Goal: Task Accomplishment & Management: Use online tool/utility

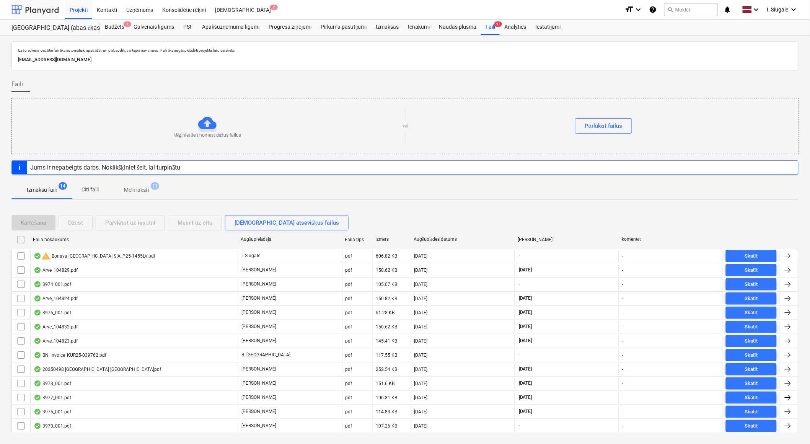
click at [45, 12] on div at bounding box center [34, 9] width 47 height 19
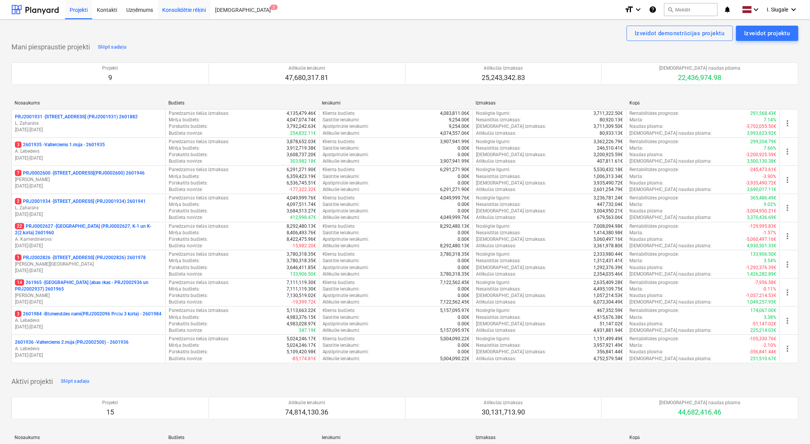
click at [191, 11] on div "Konsolidētie rēķini" at bounding box center [184, 10] width 53 height 20
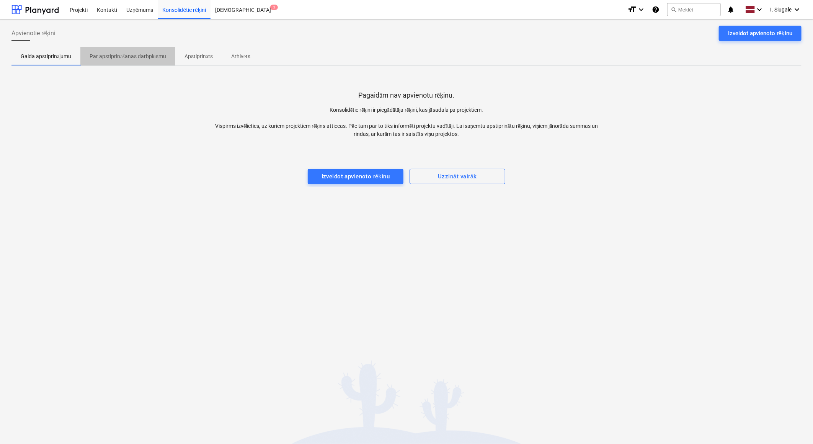
click at [152, 58] on p "Par apstiprināšanas darbplūsmu" at bounding box center [128, 56] width 77 height 8
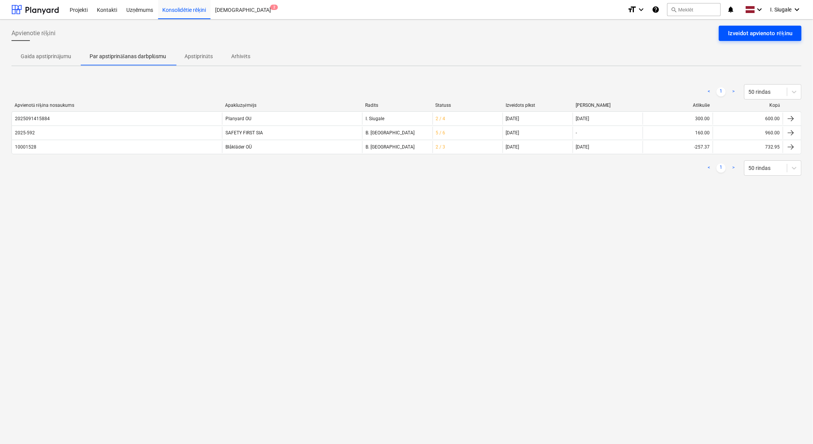
click at [771, 30] on div "Izveidot apvienoto rēķinu" at bounding box center [760, 33] width 64 height 10
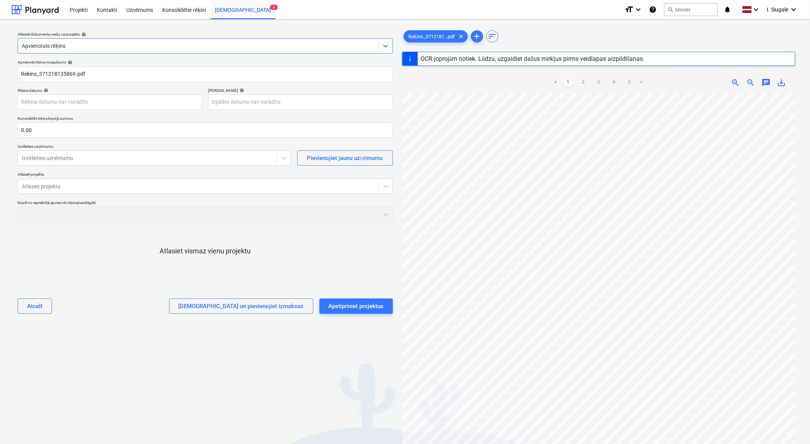
type input "371218135869"
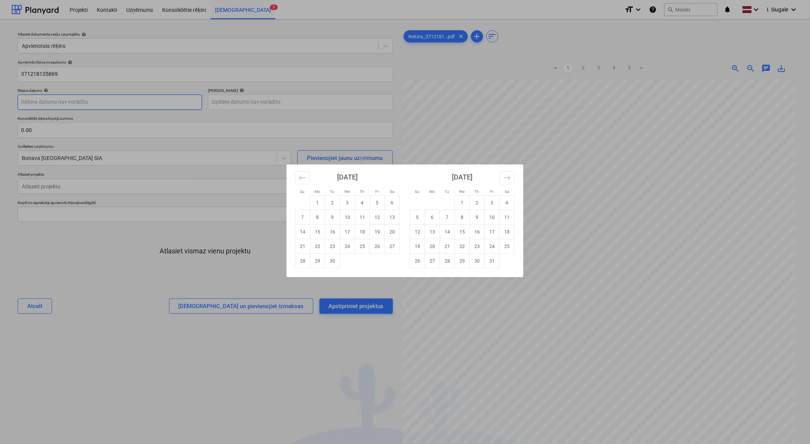
click at [67, 101] on body "Projekti Kontakti Uzņēmums Konsolidētie rēķini Iesūtne 3 format_size keyboard_a…" at bounding box center [405, 222] width 810 height 444
click at [319, 219] on td "8" at bounding box center [317, 217] width 15 height 15
type input "[DATE]"
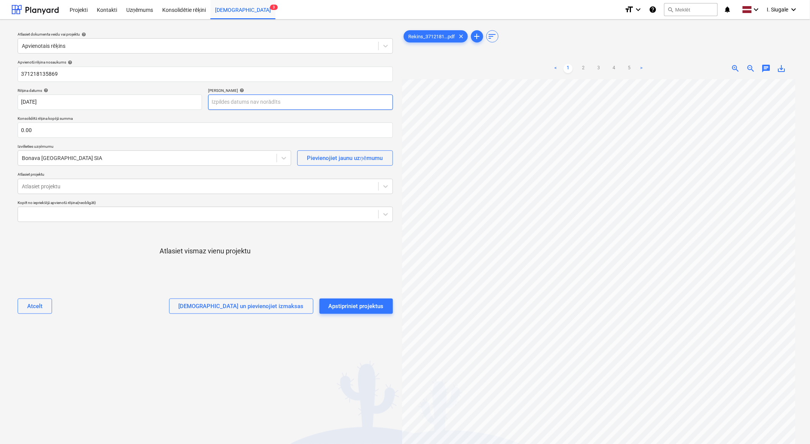
click at [251, 101] on body "Projekti Kontakti Uzņēmums Konsolidētie rēķini Iesūtne 3 format_size keyboard_a…" at bounding box center [405, 222] width 810 height 444
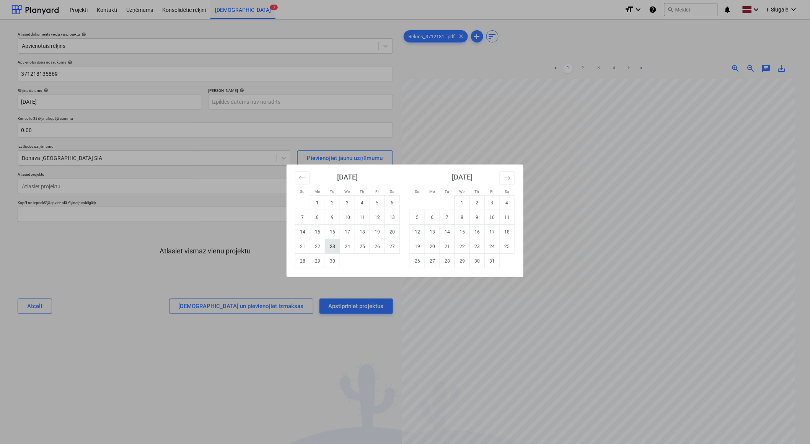
click at [332, 249] on td "23" at bounding box center [332, 246] width 15 height 15
type input "[DATE]"
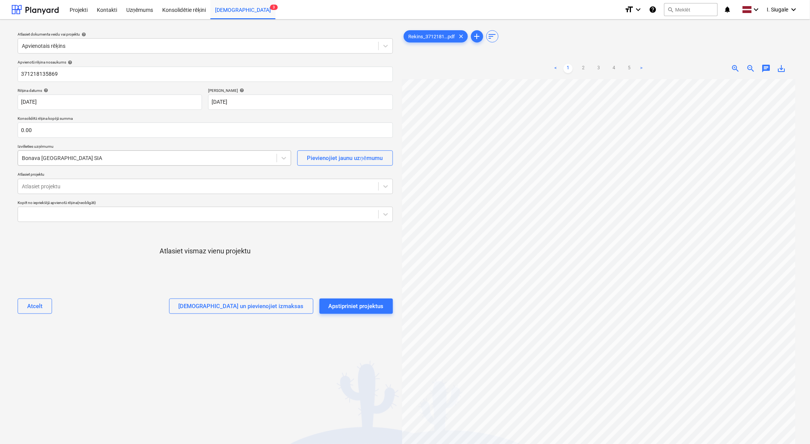
click at [79, 160] on div at bounding box center [147, 158] width 251 height 8
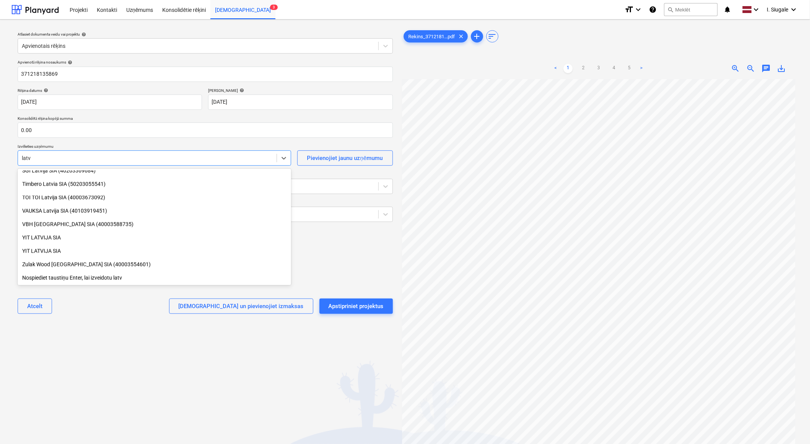
scroll to position [461, 0]
type input "latven"
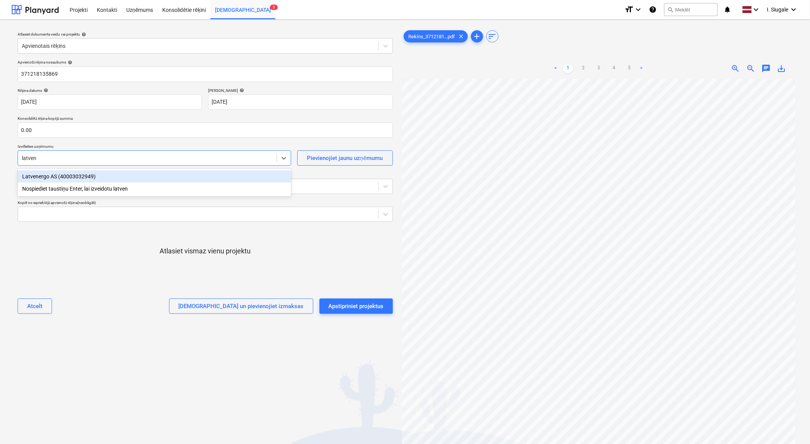
click at [78, 178] on div "Latvenergo AS (40003032949)" at bounding box center [155, 176] width 274 height 12
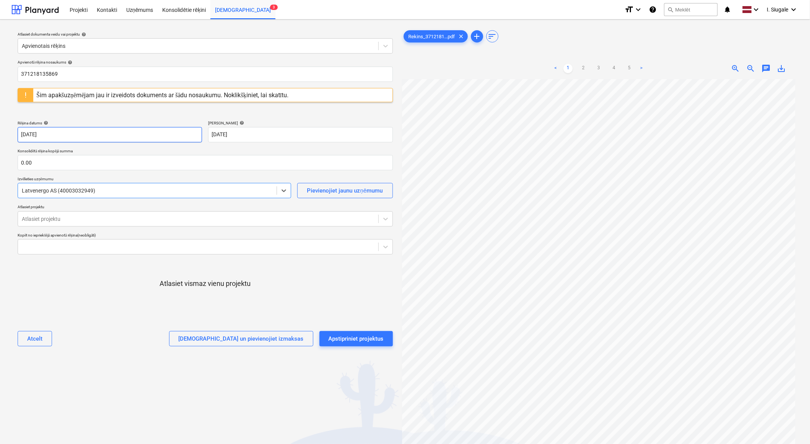
click at [44, 128] on body "Projekti Kontakti Uzņēmums Konsolidētie rēķini Iesūtne 3 format_size keyboard_a…" at bounding box center [405, 222] width 810 height 444
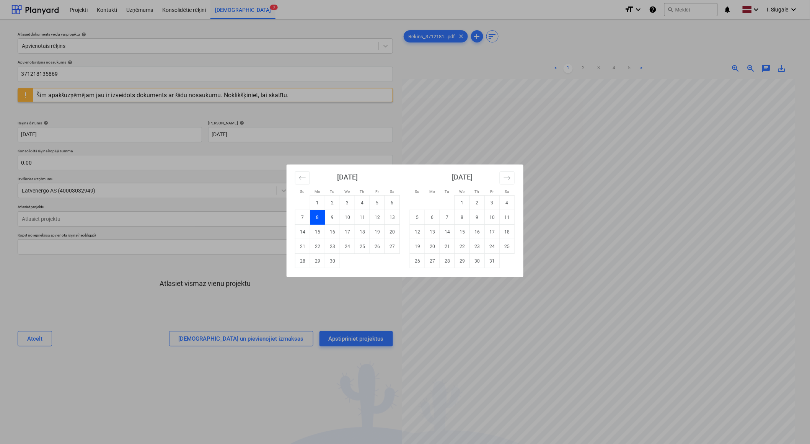
click at [87, 331] on div "Su Mo Tu We Th Fr Sa Su Mo Tu We Th Fr Sa [DATE] 1 2 3 4 5 6 7 8 9 10 11 12 13 …" at bounding box center [405, 222] width 810 height 444
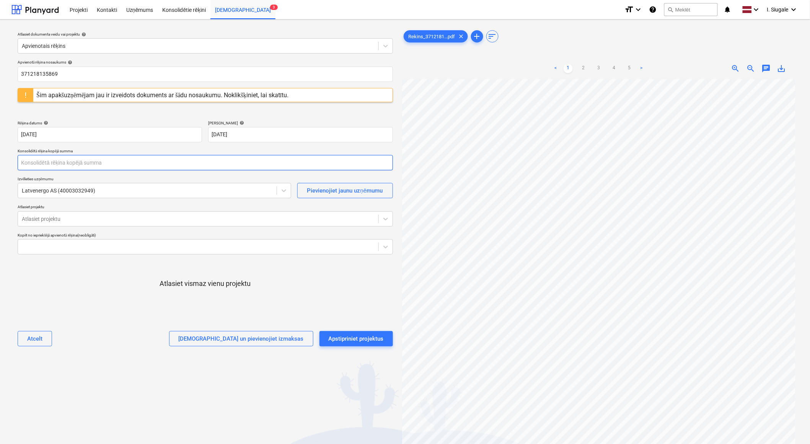
click at [63, 162] on input "text" at bounding box center [205, 162] width 375 height 15
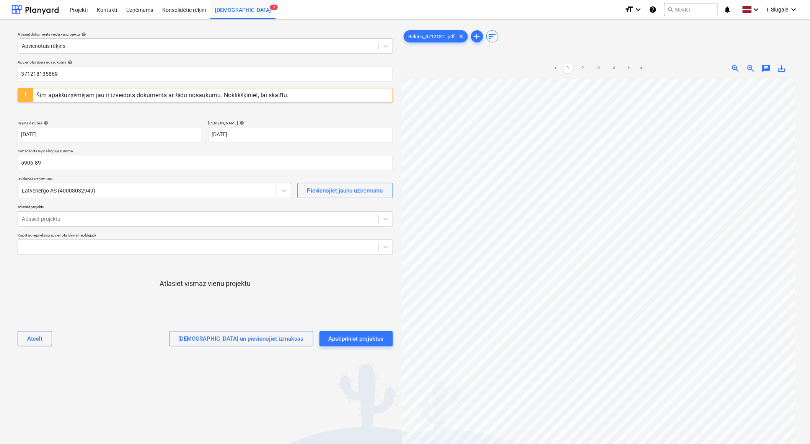
type input "5,906.89"
click at [108, 322] on div "Apvienotā rēķina nosaukums help 371218135869 Šim apakšuzņēmējam jau ir izveidot…" at bounding box center [205, 206] width 381 height 299
click at [105, 218] on div at bounding box center [198, 219] width 353 height 8
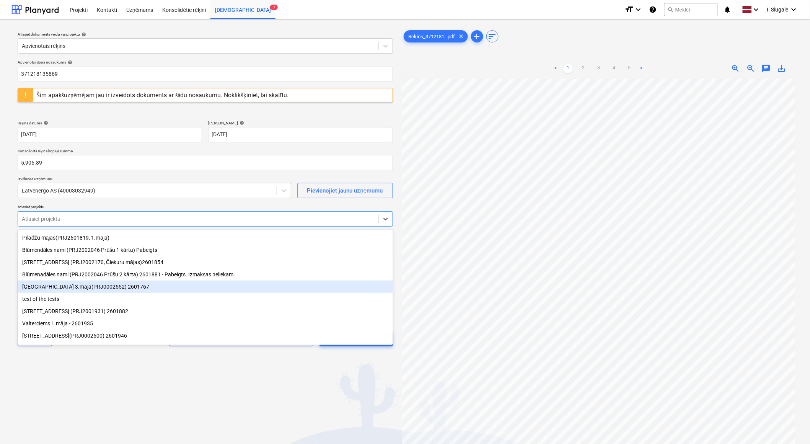
scroll to position [75, 0]
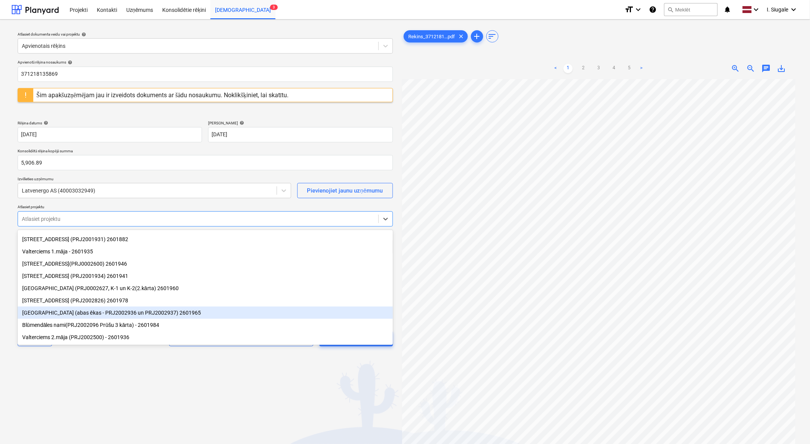
click at [175, 313] on div "[GEOGRAPHIC_DATA] (abas ēkas - PRJ2002936 un PRJ2002937) 2601965" at bounding box center [205, 312] width 375 height 12
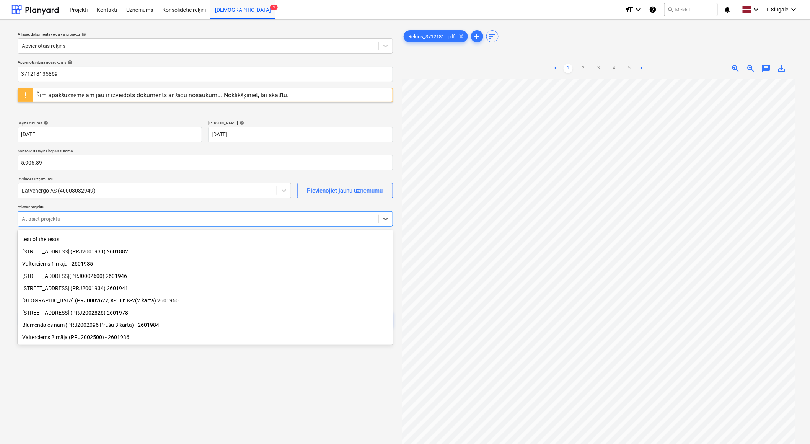
click at [121, 313] on div "[STREET_ADDRESS] (PRJ2002826) 2601978" at bounding box center [205, 312] width 375 height 12
click at [142, 289] on div "[STREET_ADDRESS](PRJ0002600) 2601946" at bounding box center [205, 288] width 375 height 12
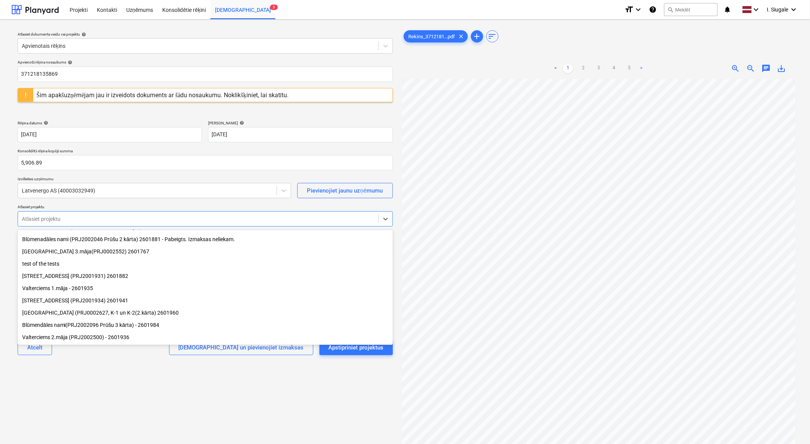
scroll to position [38, 0]
click at [123, 275] on div "[STREET_ADDRESS] (PRJ2001931) 2601882" at bounding box center [205, 276] width 375 height 12
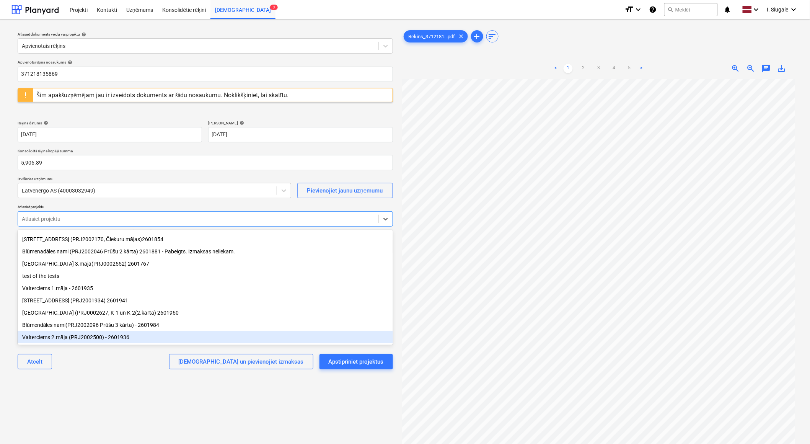
click at [139, 336] on div "Valterciems 2.māja (PRJ2002500) - 2601936" at bounding box center [205, 337] width 375 height 12
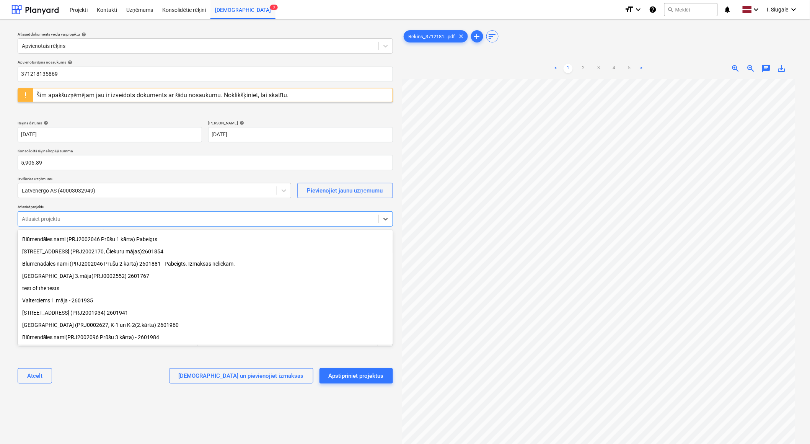
click at [157, 338] on div "Blūmendāles nami(PRJ2002096 Prūšu 3 kārta) - 2601984" at bounding box center [205, 337] width 375 height 12
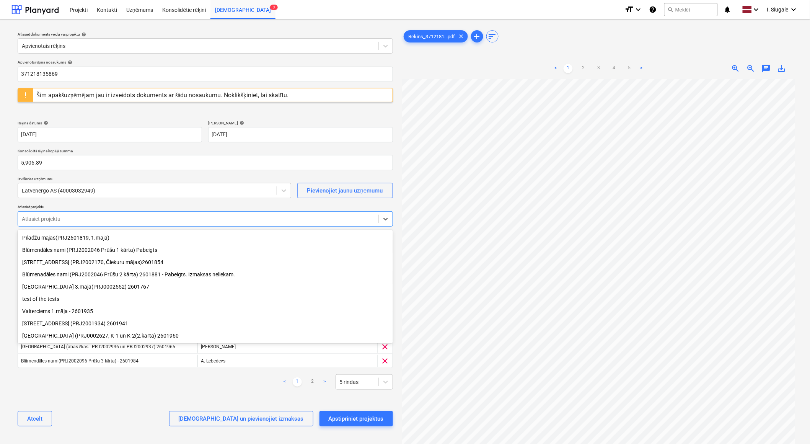
scroll to position [1, 0]
click at [117, 320] on div "[STREET_ADDRESS] (PRJ2001934) 2601941" at bounding box center [205, 323] width 375 height 12
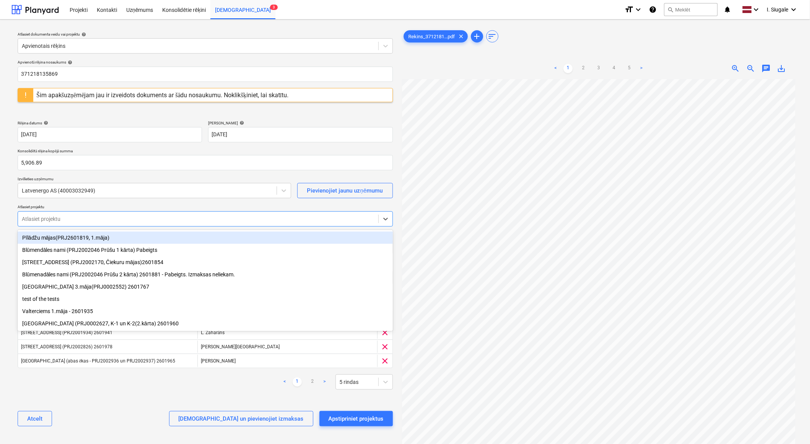
scroll to position [0, 0]
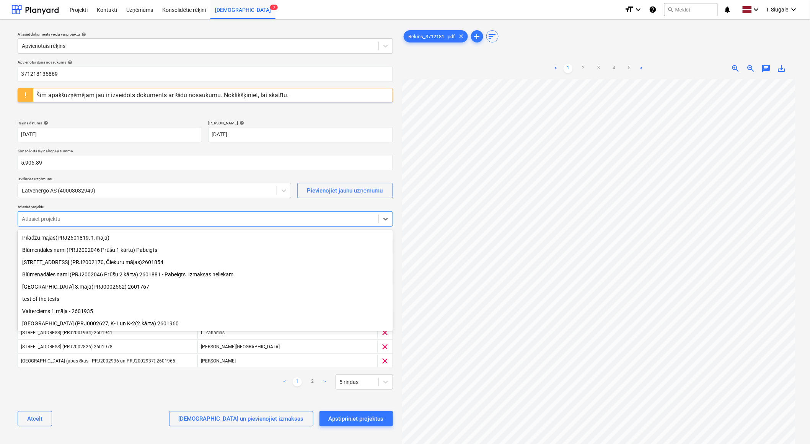
click at [99, 315] on div "Valterciems 1.māja - 2601935" at bounding box center [205, 311] width 375 height 12
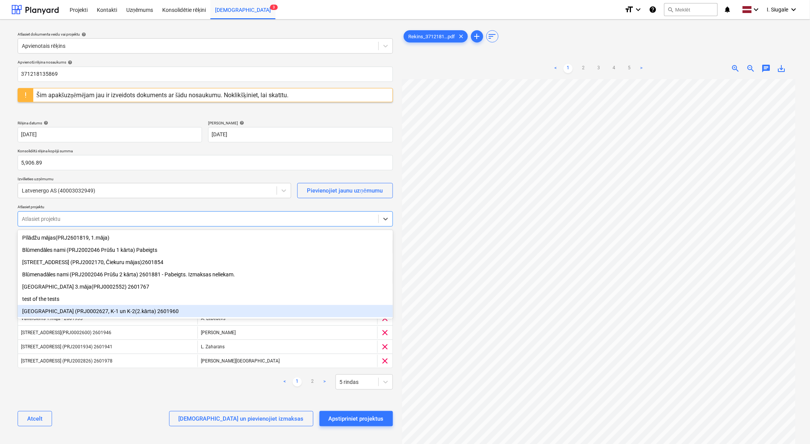
click at [143, 313] on div "[GEOGRAPHIC_DATA] (PRJ0002627, K-1 un K-2(2.kārta) 2601960" at bounding box center [205, 311] width 375 height 12
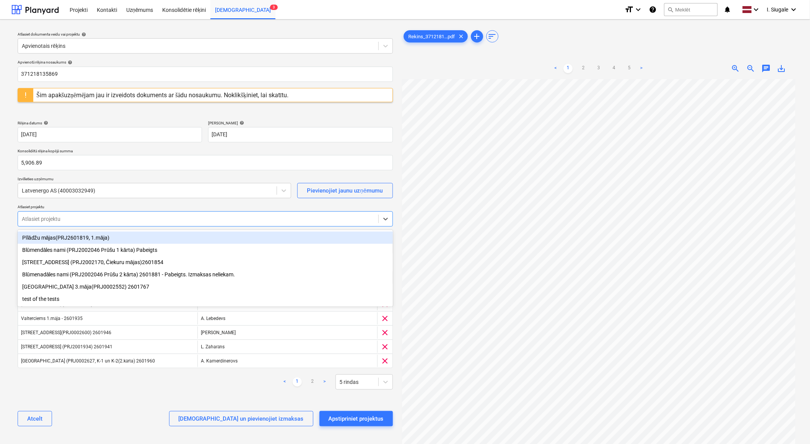
click at [134, 391] on div "< 1 2 > 5 rindas" at bounding box center [205, 381] width 375 height 21
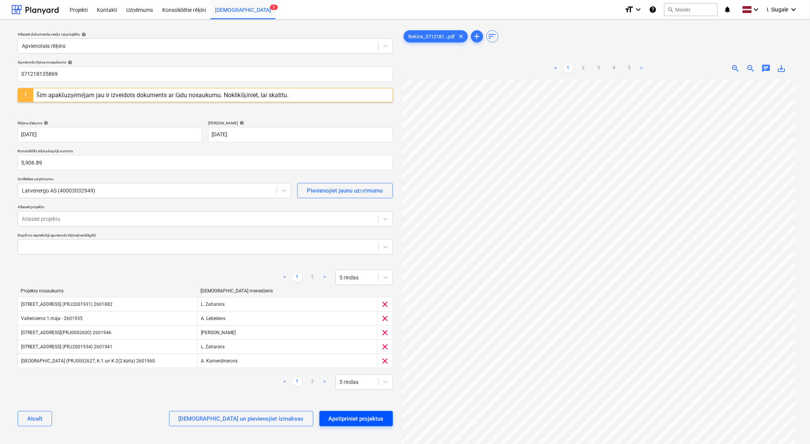
click at [350, 419] on div "Apstipriniet projektus" at bounding box center [356, 419] width 55 height 10
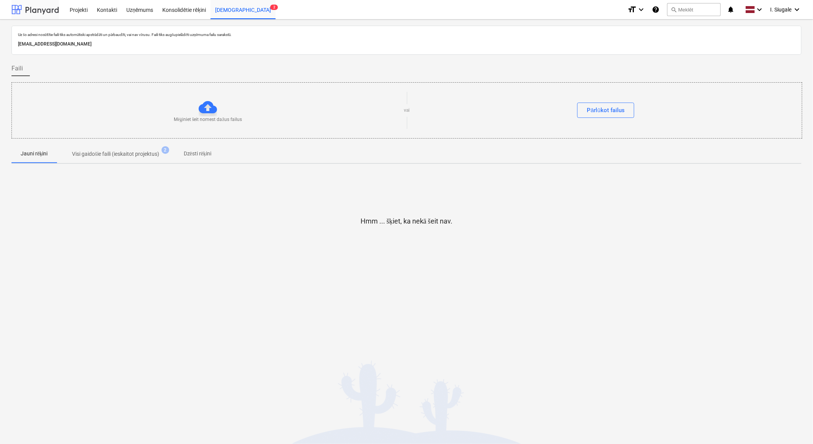
click at [47, 11] on div at bounding box center [34, 9] width 47 height 19
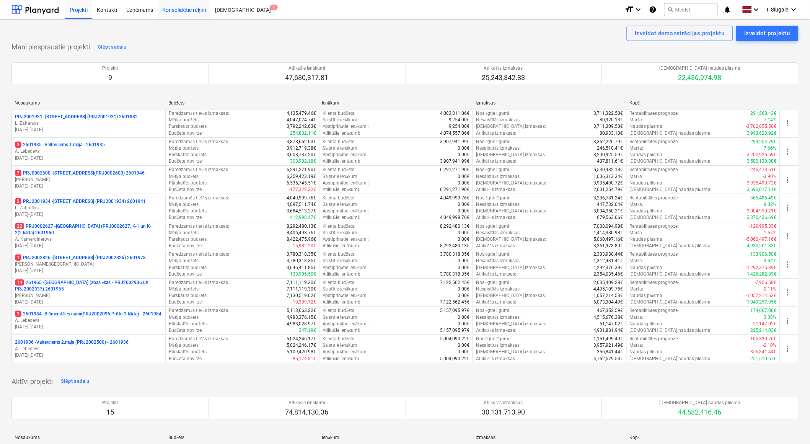
click at [178, 10] on div "Konsolidētie rēķini" at bounding box center [184, 10] width 53 height 20
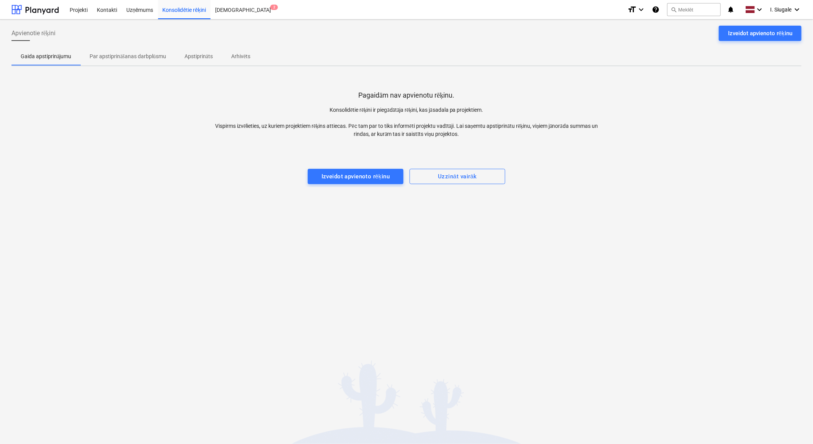
click at [113, 56] on p "Par apstiprināšanas darbplūsmu" at bounding box center [128, 56] width 77 height 8
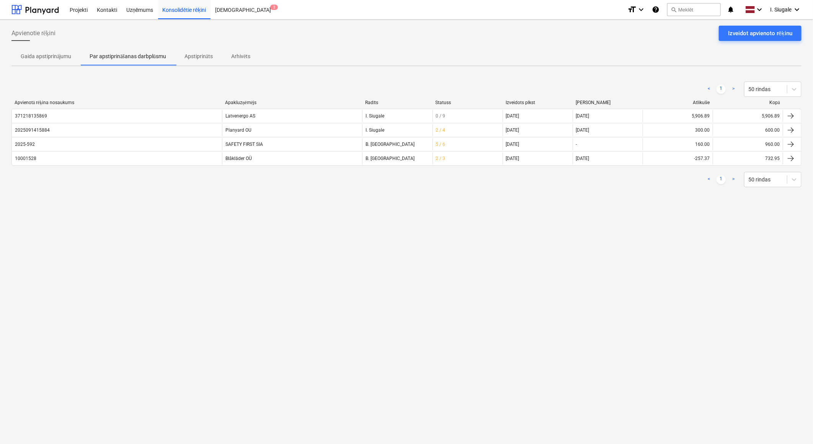
click at [201, 55] on p "Apstiprināts" at bounding box center [198, 56] width 28 height 8
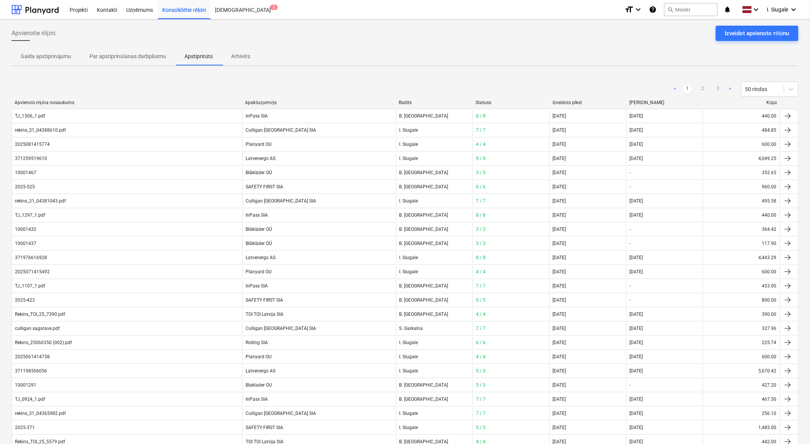
click at [242, 55] on p "Arhivēts" at bounding box center [240, 56] width 19 height 8
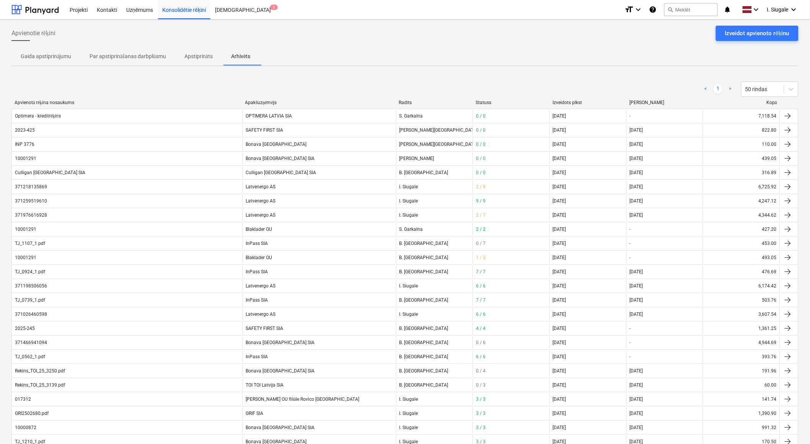
click at [53, 55] on p "Gaida apstiprinājumu" at bounding box center [46, 56] width 51 height 8
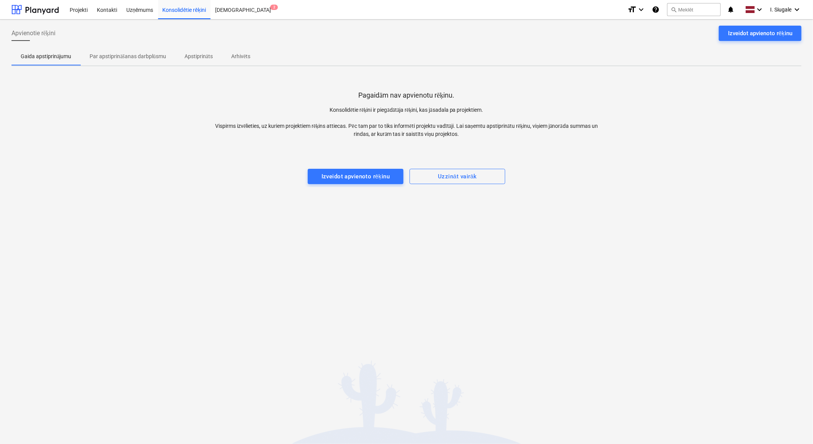
click at [108, 54] on p "Par apstiprināšanas darbplūsmu" at bounding box center [128, 56] width 77 height 8
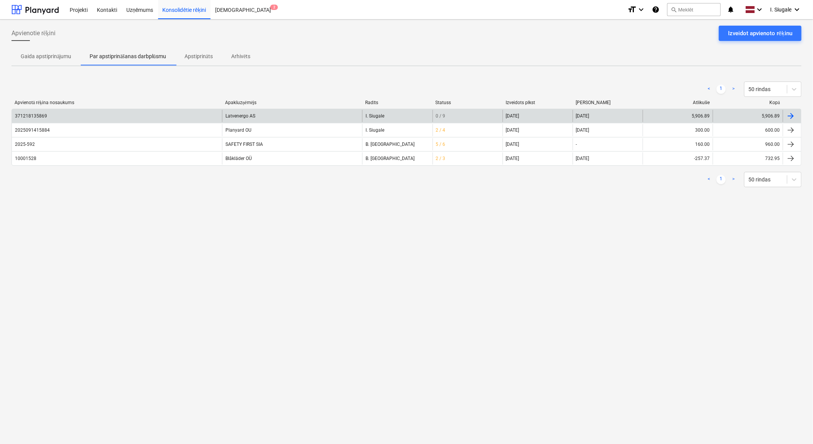
click at [285, 116] on div "Latvenergo AS" at bounding box center [292, 116] width 140 height 12
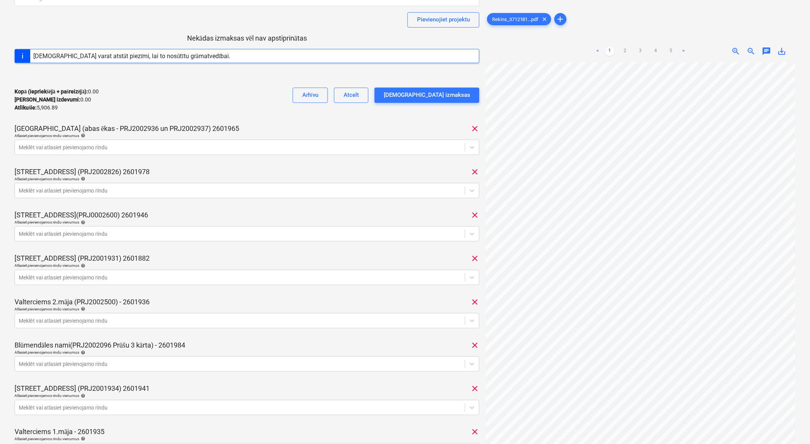
scroll to position [85, 0]
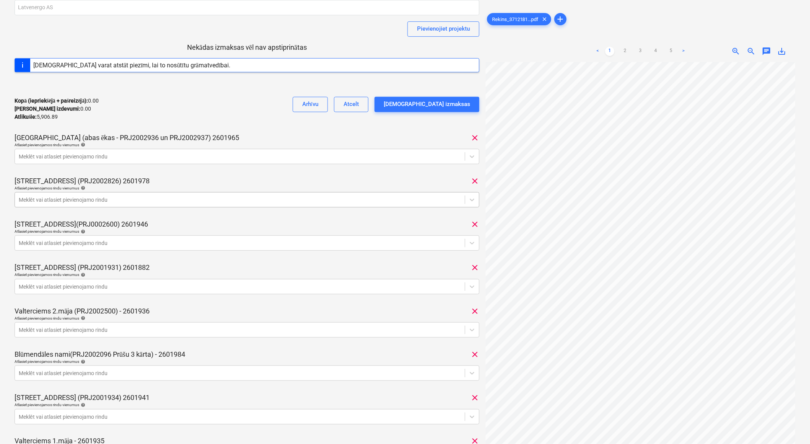
click at [93, 202] on div at bounding box center [240, 200] width 442 height 8
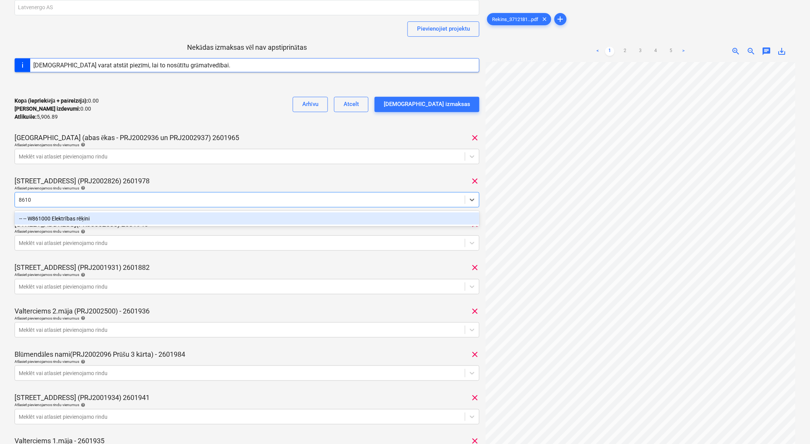
type input "86100"
click at [102, 215] on div "-- -- W861000 Elektrības rēķini" at bounding box center [247, 218] width 465 height 12
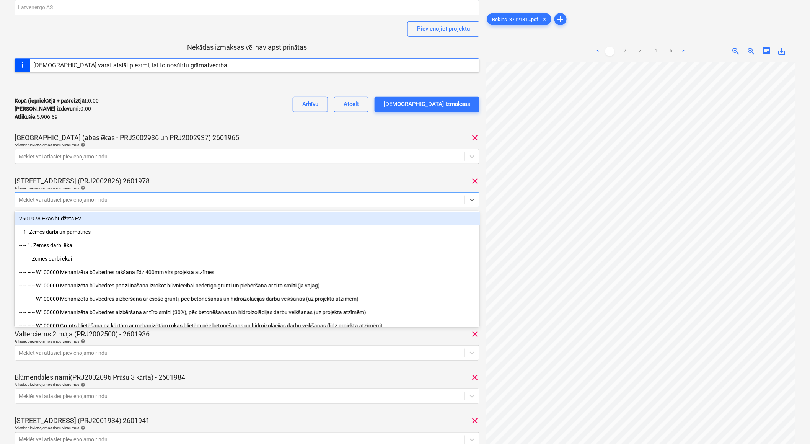
click at [194, 174] on div "371218135869 Konsolidētā rēķina kopējā summa 5,906.89 Apakšuzņēmējs Latvenergo …" at bounding box center [247, 269] width 465 height 651
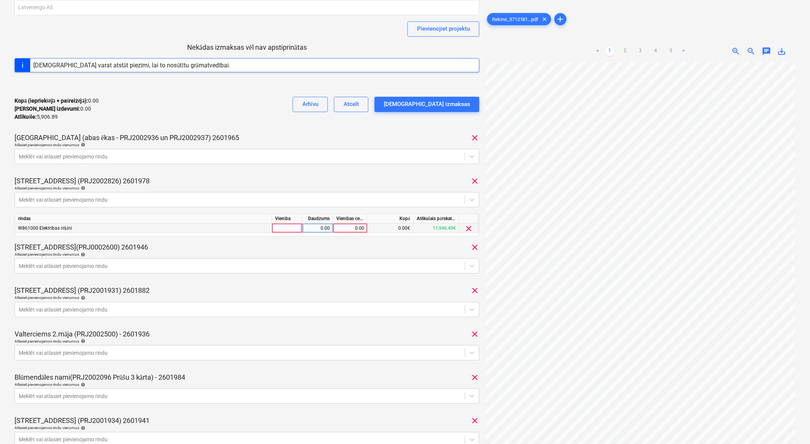
click at [285, 231] on div at bounding box center [287, 228] width 31 height 10
type input "1"
click at [310, 231] on div "0.00" at bounding box center [318, 228] width 24 height 10
click at [350, 230] on div "0.00" at bounding box center [350, 228] width 28 height 10
type input "486.95"
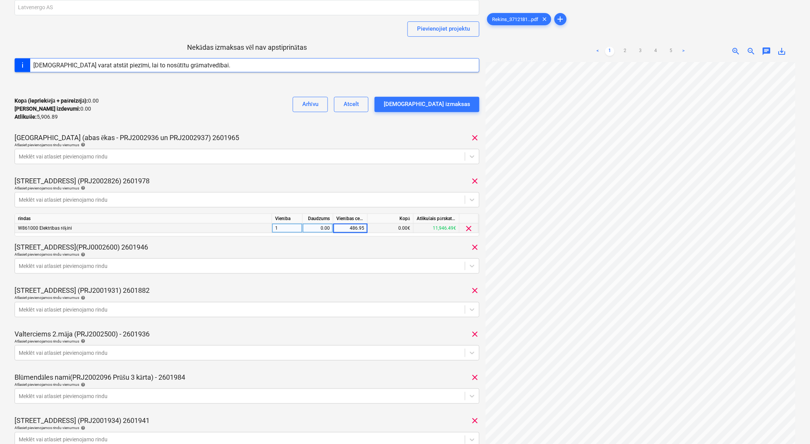
click at [271, 111] on div "Kopā (iepriekšējā + pašreizējā) : 0.00 Kārtējie izdevumi : 0.00 Atlikušie : 5,9…" at bounding box center [247, 109] width 465 height 36
click at [292, 243] on div "[STREET_ADDRESS](PRJ0002600) 2601946 clear" at bounding box center [247, 247] width 465 height 9
click at [139, 266] on div at bounding box center [240, 266] width 442 height 8
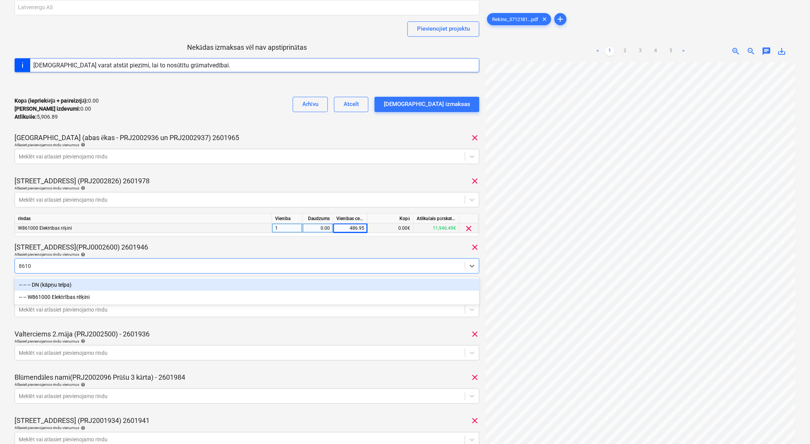
type input "86100"
click at [125, 281] on div "-- -- W861000 Elektrības rēķini" at bounding box center [247, 285] width 465 height 12
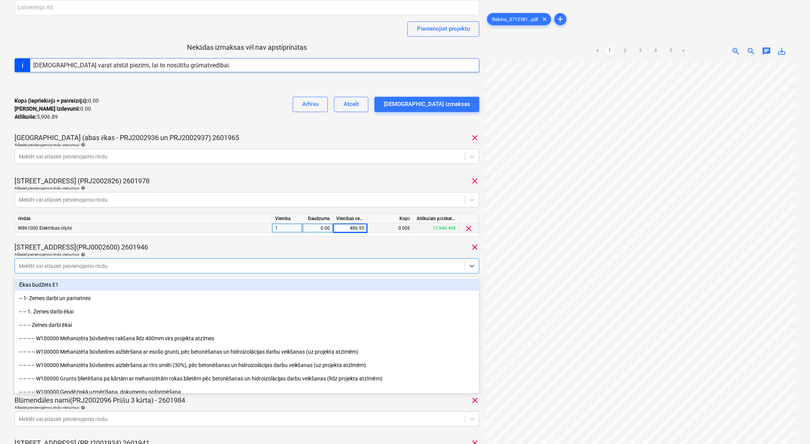
click at [189, 176] on div "371218135869 Konsolidētā rēķina kopējā summa 5,906.89 Apakšuzņēmējs Latvenergo …" at bounding box center [247, 281] width 465 height 674
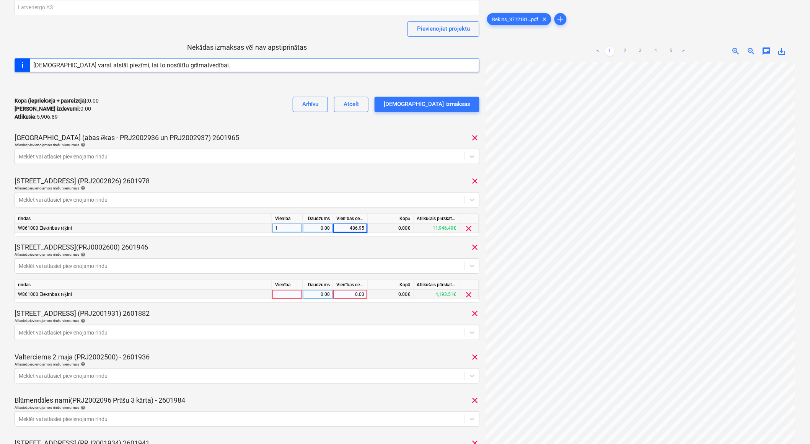
click at [282, 293] on div at bounding box center [287, 295] width 31 height 10
type input "1"
click at [315, 297] on div "0.00" at bounding box center [318, 295] width 24 height 10
type input "1"
click at [344, 296] on div "0.00" at bounding box center [350, 295] width 28 height 10
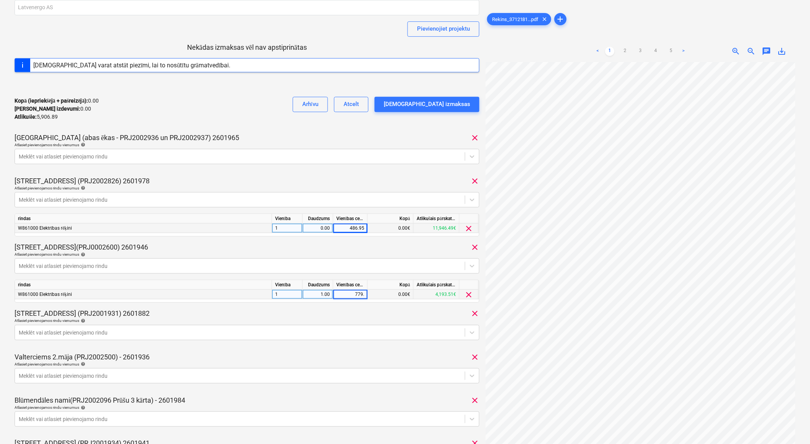
type input "779.6"
click at [288, 91] on div "Kopā (iepriekšējā + pašreizējā) : 0.00 Kārtējie izdevumi : 0.00 Atlikušie : 5,9…" at bounding box center [247, 109] width 465 height 36
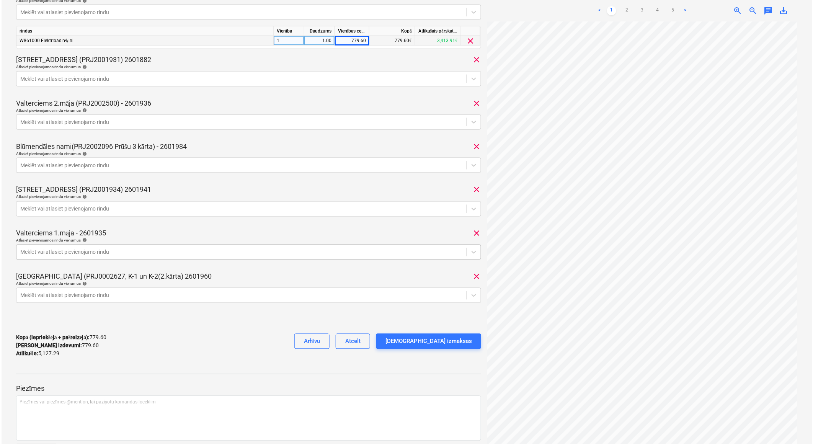
scroll to position [369, 0]
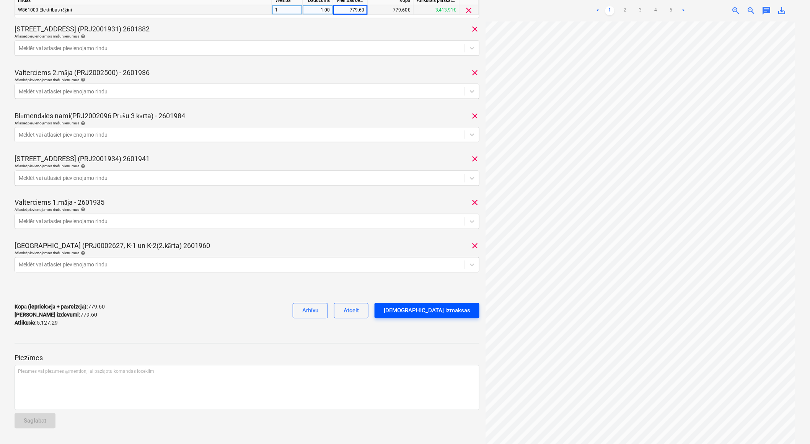
click at [435, 312] on div "[DEMOGRAPHIC_DATA] izmaksas" at bounding box center [427, 311] width 86 height 10
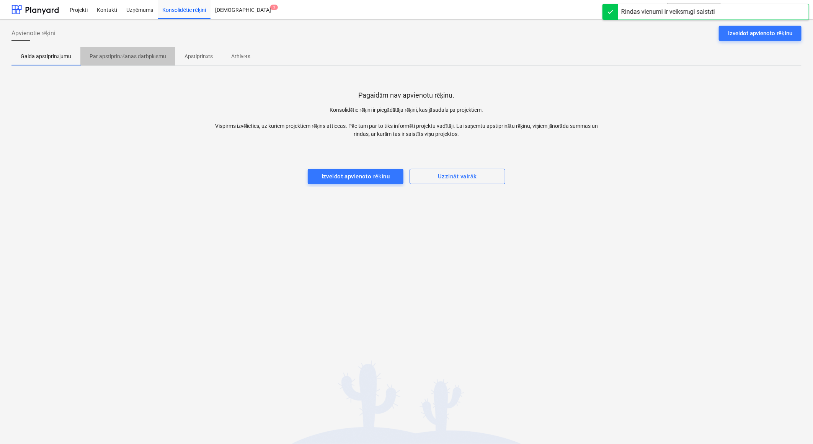
click at [128, 52] on p "Par apstiprināšanas darbplūsmu" at bounding box center [128, 56] width 77 height 8
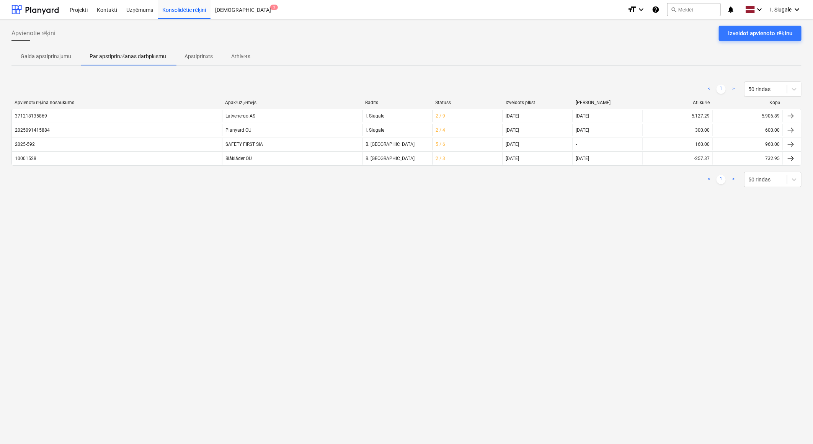
click at [303, 308] on div "Apvienotie rēķini Izveidot apvienoto rēķinu Gaida apstiprinājumu Par apstiprinā…" at bounding box center [406, 232] width 813 height 424
